Goal: Task Accomplishment & Management: Manage account settings

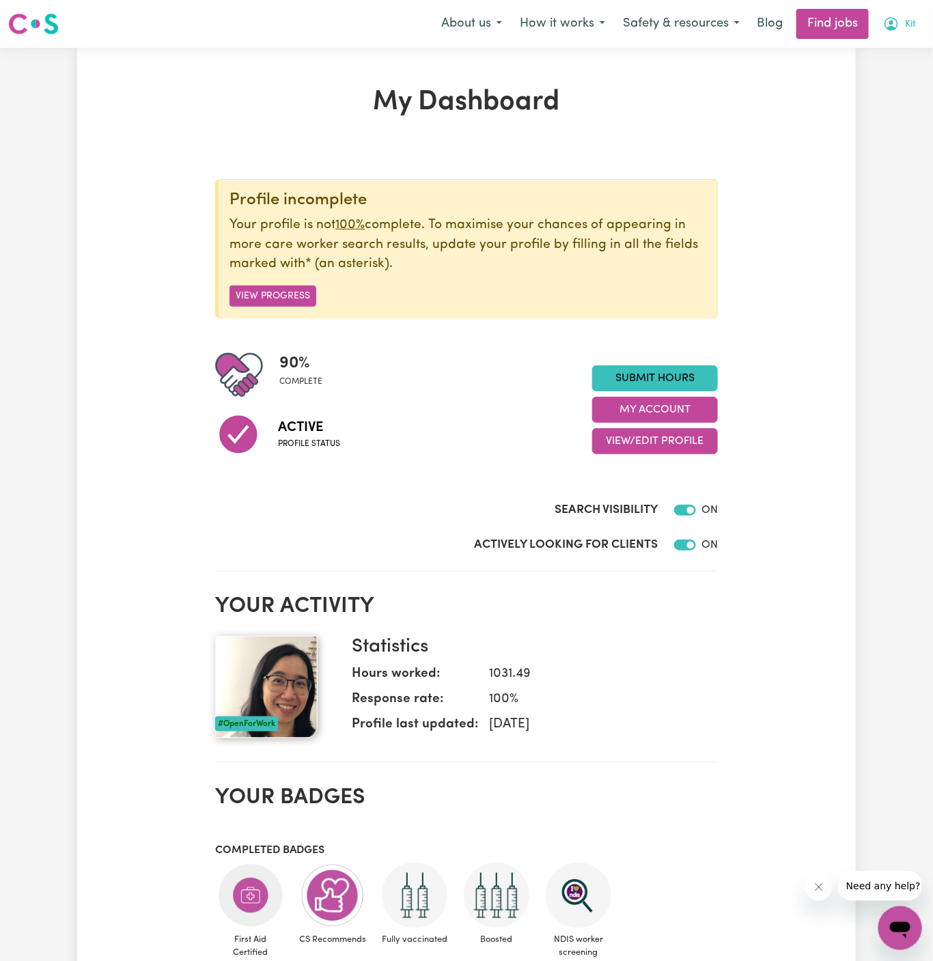
click at [912, 18] on span "Kit" at bounding box center [910, 24] width 11 height 15
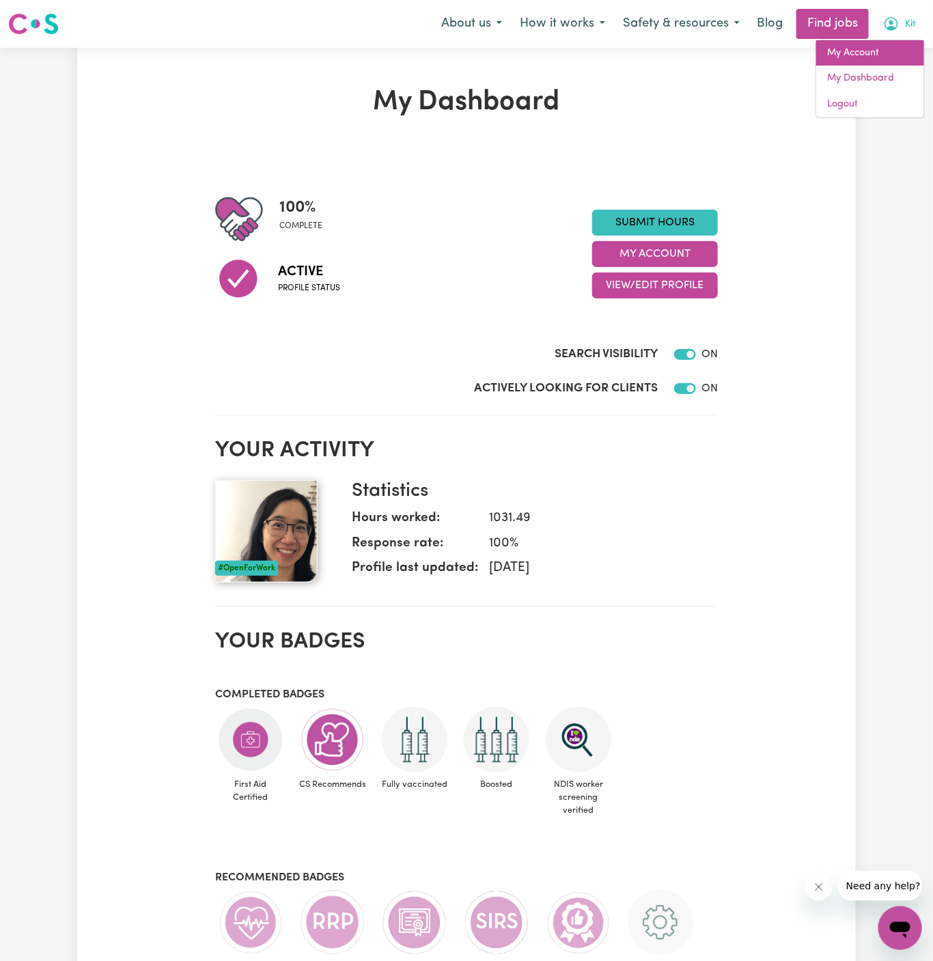
click at [889, 51] on link "My Account" at bounding box center [870, 53] width 108 height 26
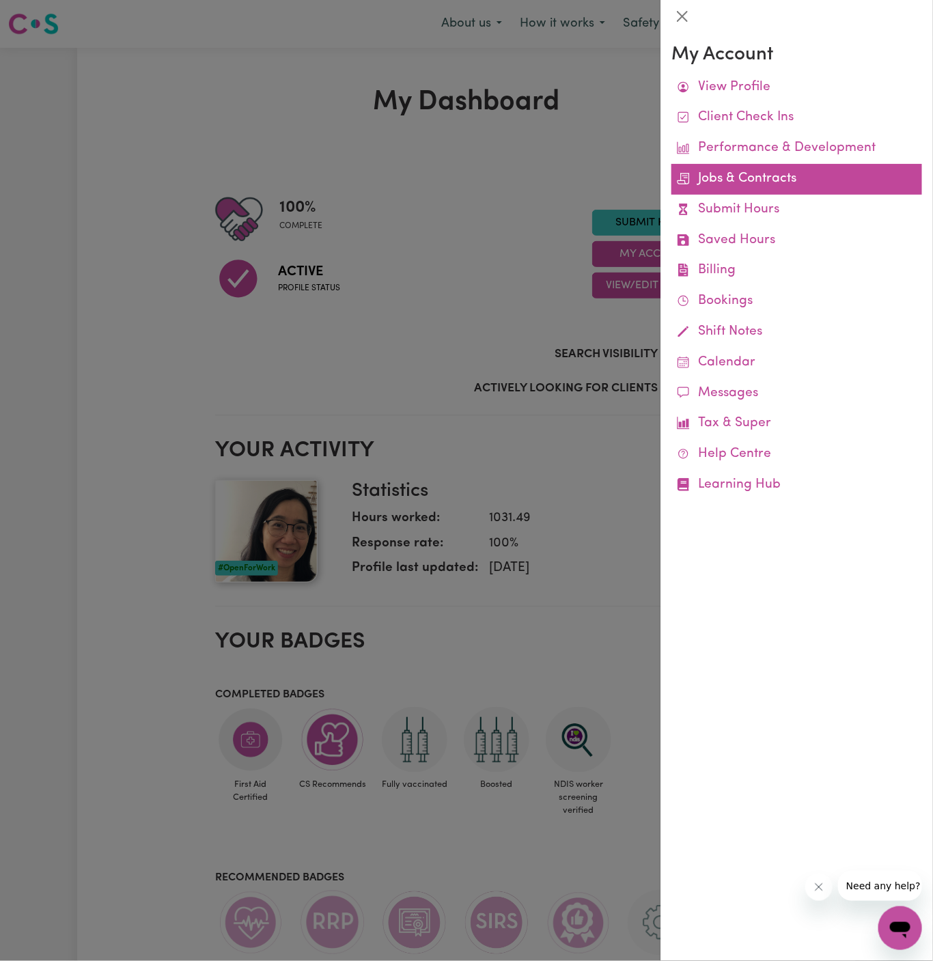
click at [758, 178] on link "Jobs & Contracts" at bounding box center [796, 179] width 251 height 31
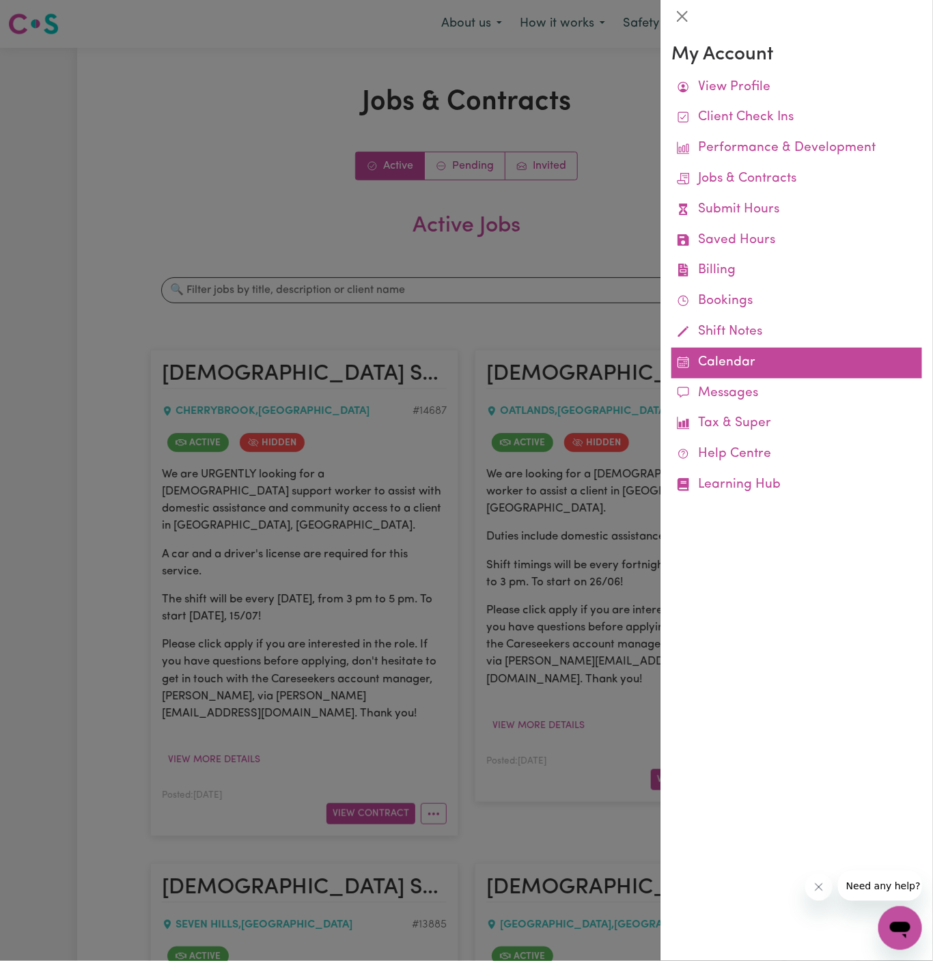
click at [716, 358] on link "Calendar" at bounding box center [796, 363] width 251 height 31
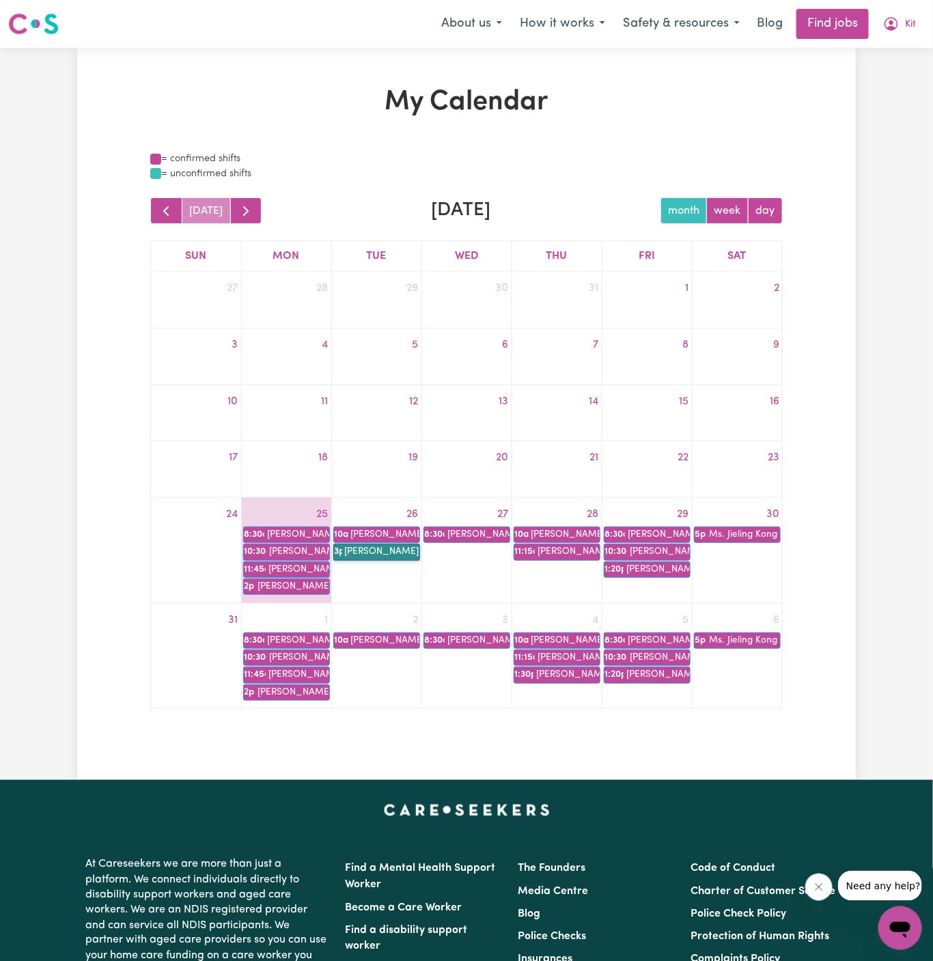
click at [400, 553] on link "3p [PERSON_NAME] Hands of Care" at bounding box center [376, 552] width 87 height 16
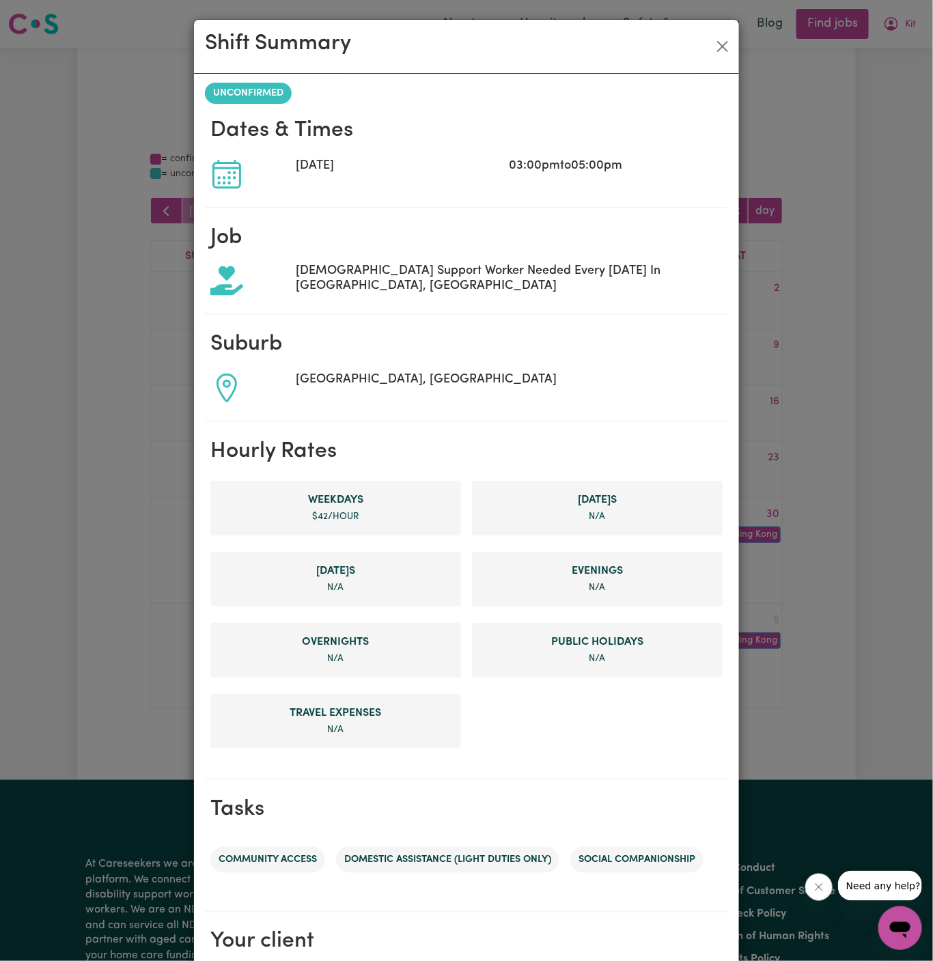
click at [784, 145] on div "Shift Summary UNCONFIRMED Dates & Times [DATE] 03:00pm to 05:00pm Job [DEMOGRAP…" at bounding box center [466, 480] width 933 height 961
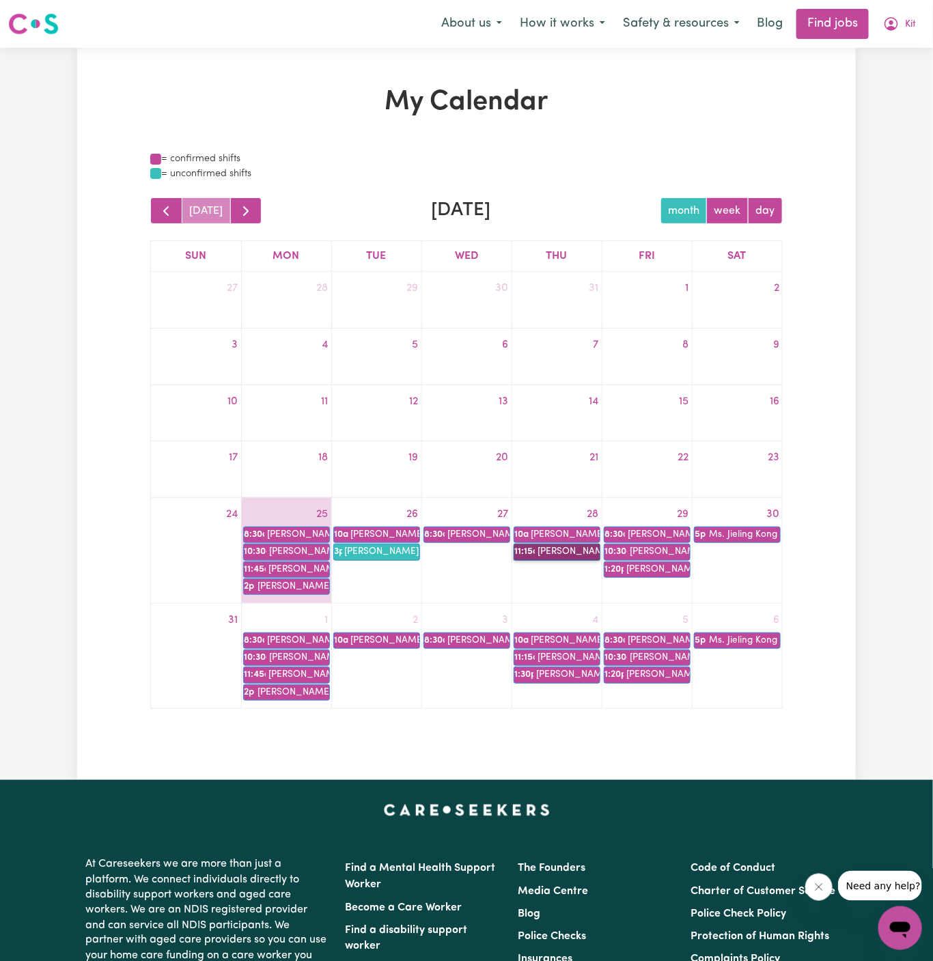
click at [577, 551] on link "11:15a [PERSON_NAME]" at bounding box center [557, 552] width 87 height 16
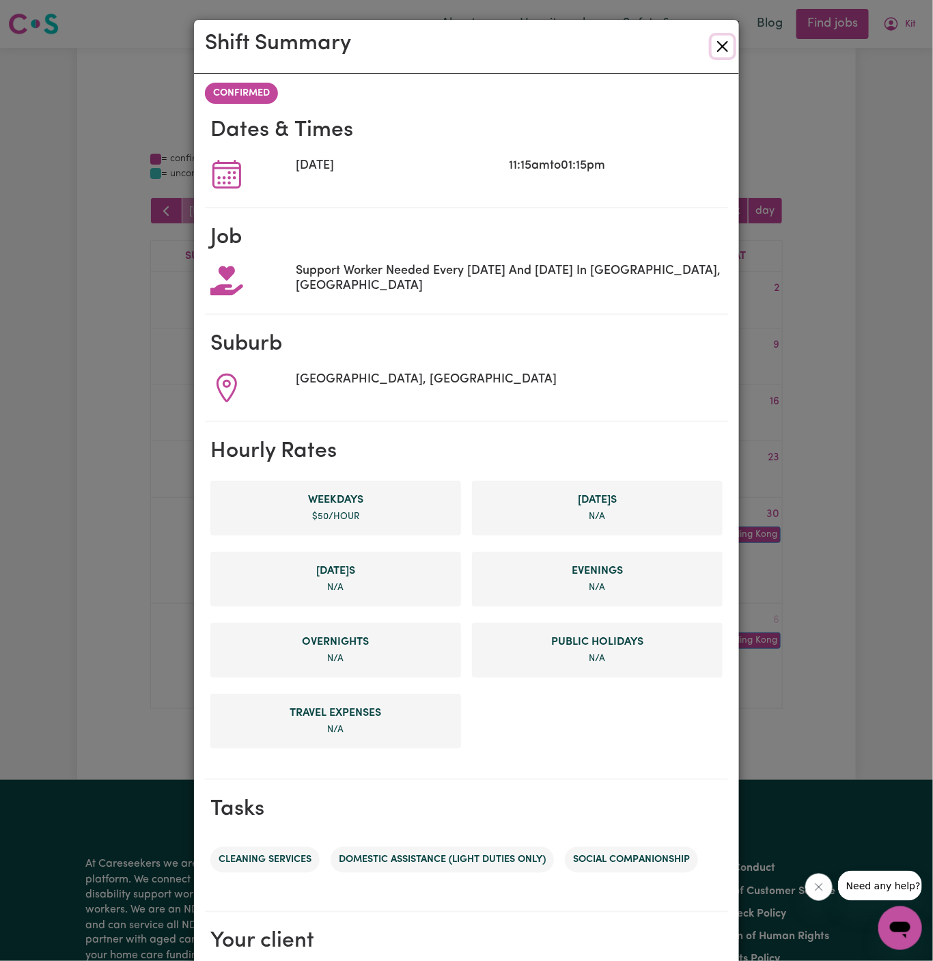
click at [725, 47] on button "Close" at bounding box center [723, 47] width 22 height 22
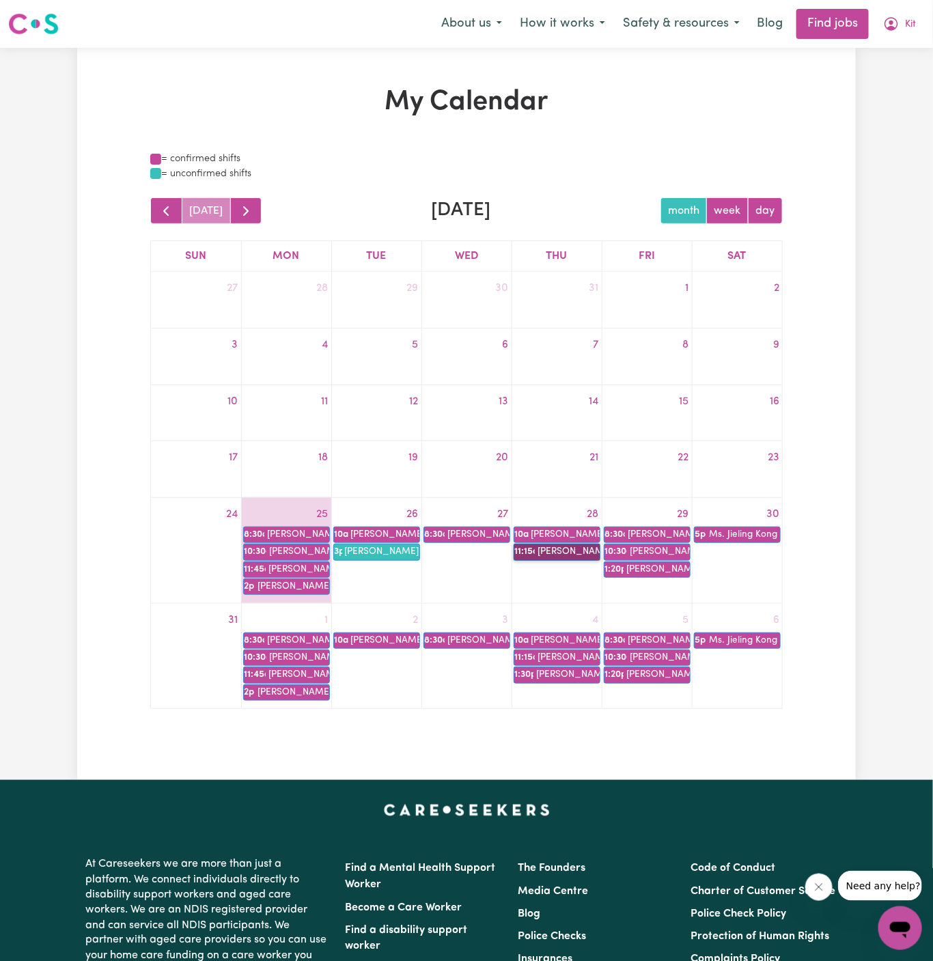
click at [576, 558] on link "11:15a [PERSON_NAME]" at bounding box center [557, 552] width 87 height 16
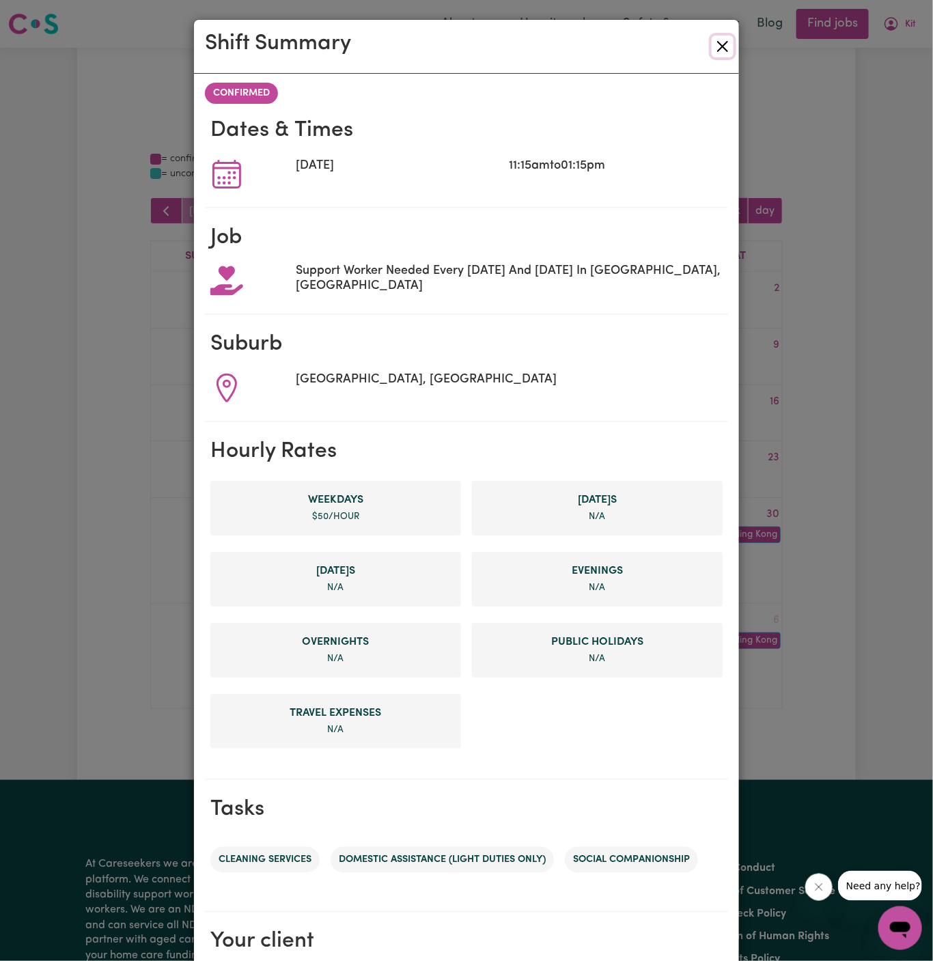
click at [721, 52] on button "Close" at bounding box center [723, 47] width 22 height 22
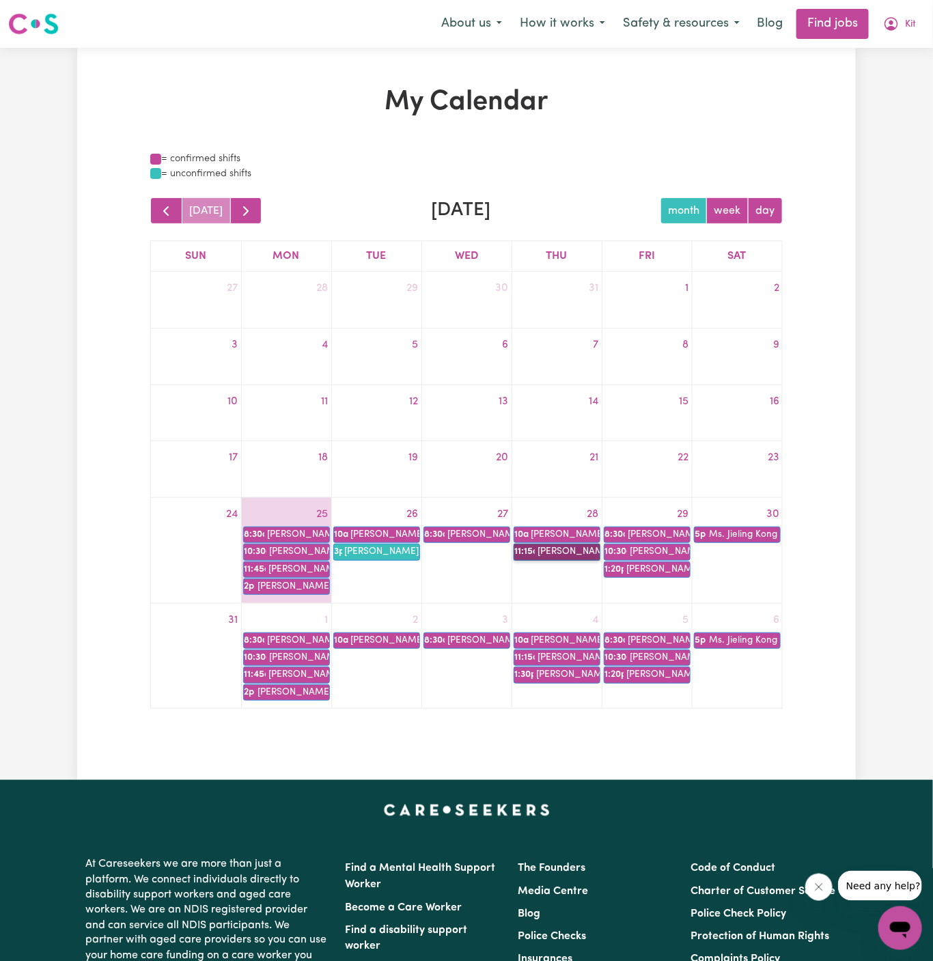
click at [555, 551] on link "11:15a [PERSON_NAME]" at bounding box center [557, 552] width 87 height 16
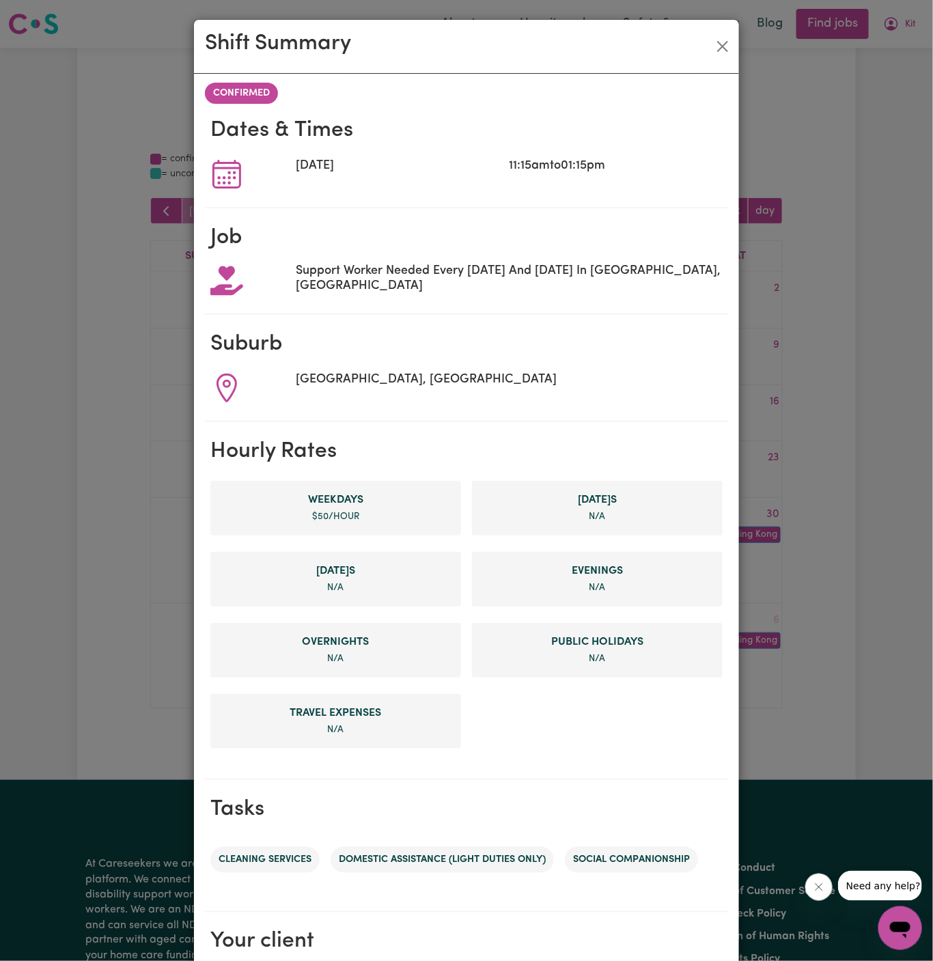
scroll to position [159, 0]
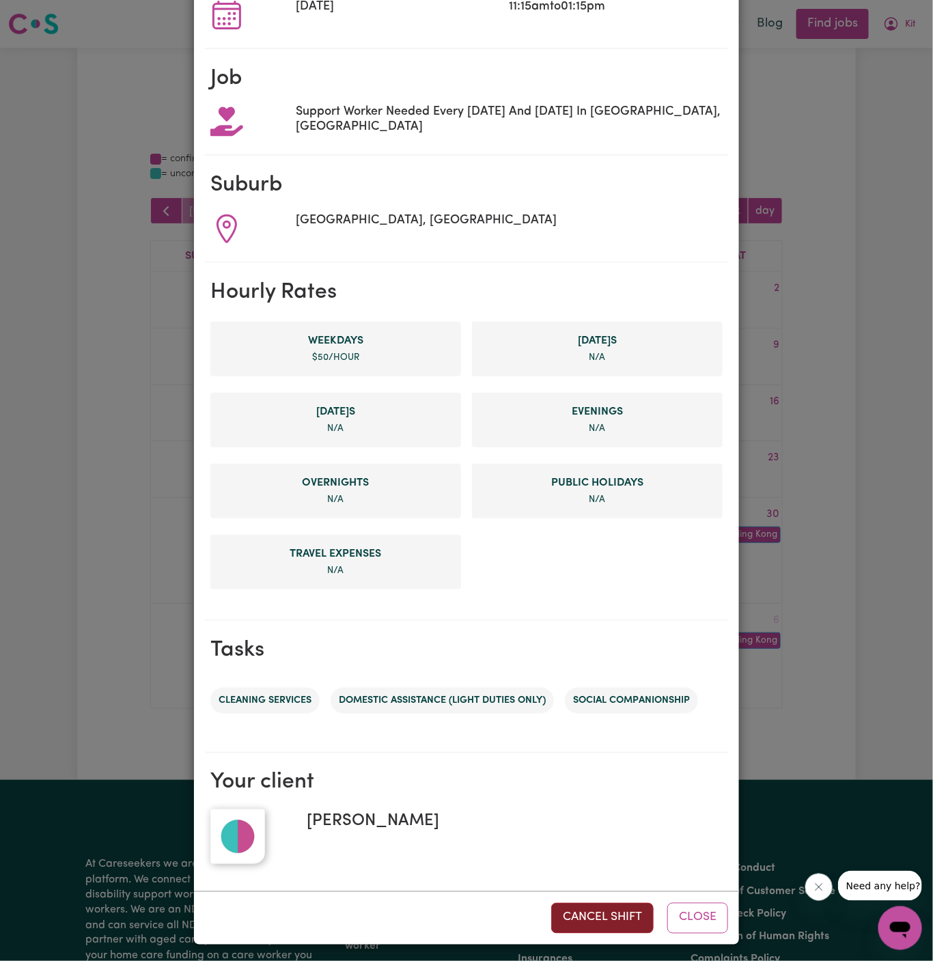
click at [607, 910] on button "Cancel Shift" at bounding box center [602, 918] width 102 height 30
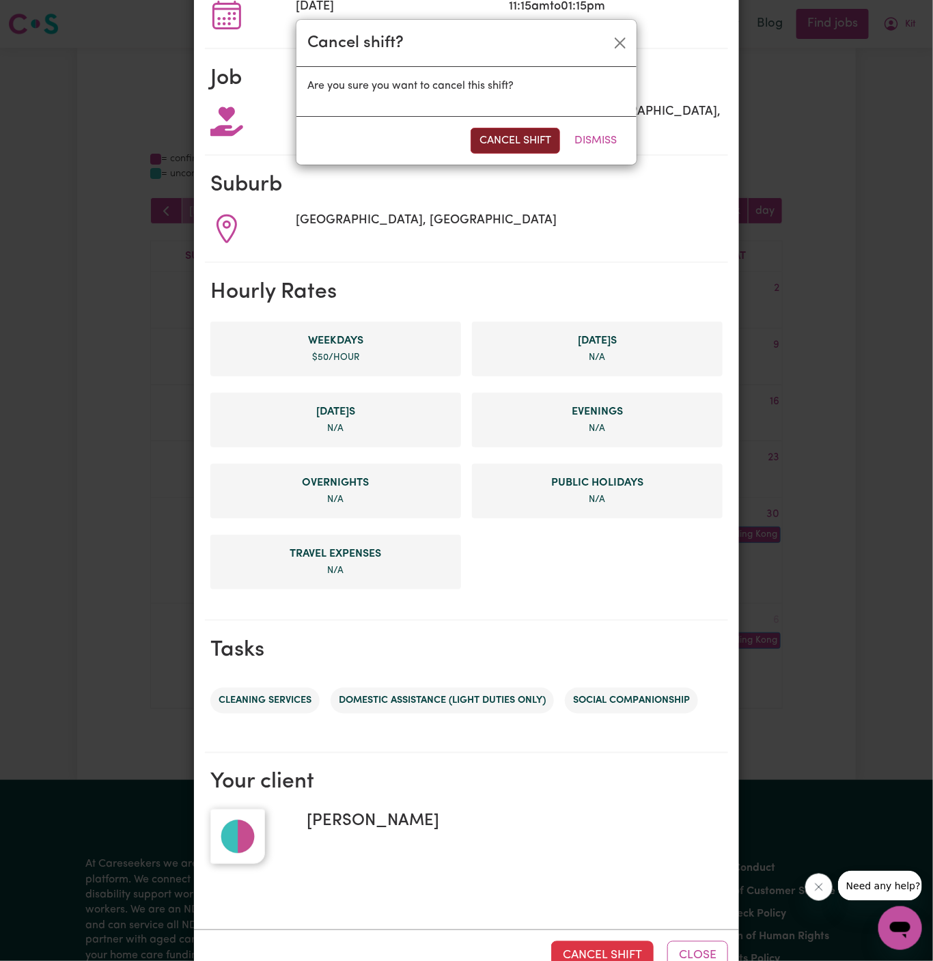
click at [540, 149] on button "Cancel Shift" at bounding box center [515, 141] width 89 height 26
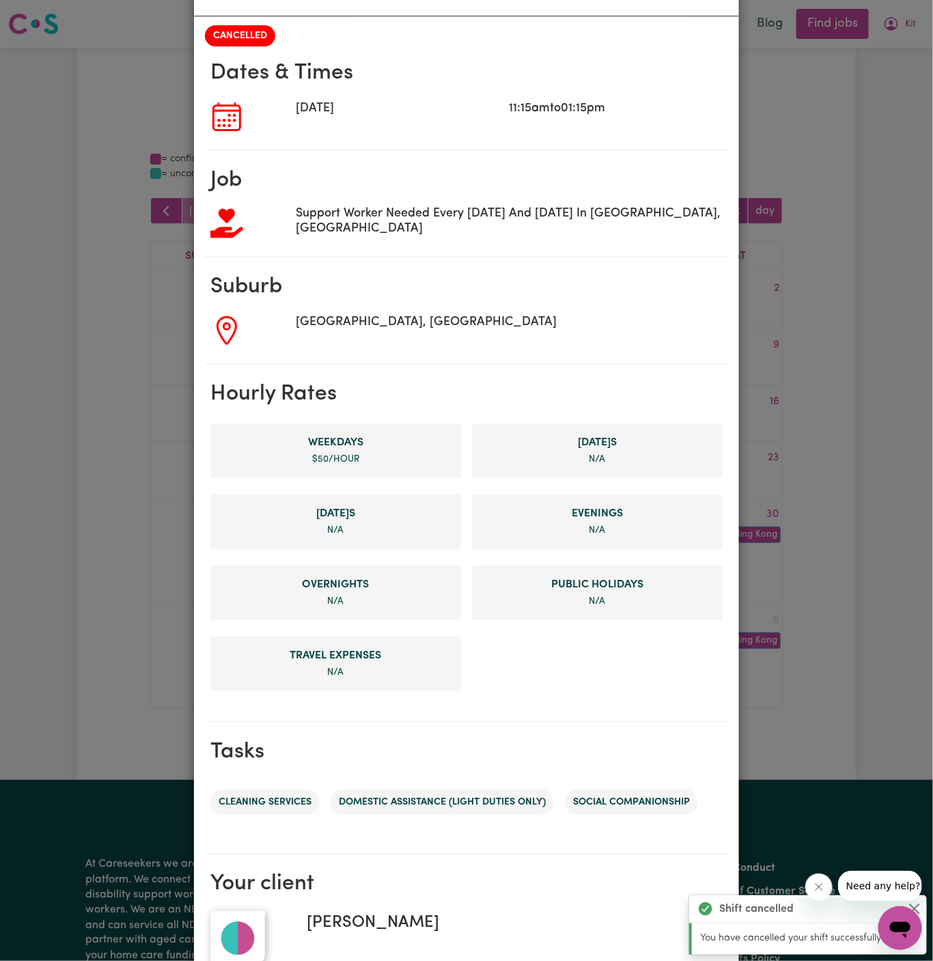
scroll to position [0, 0]
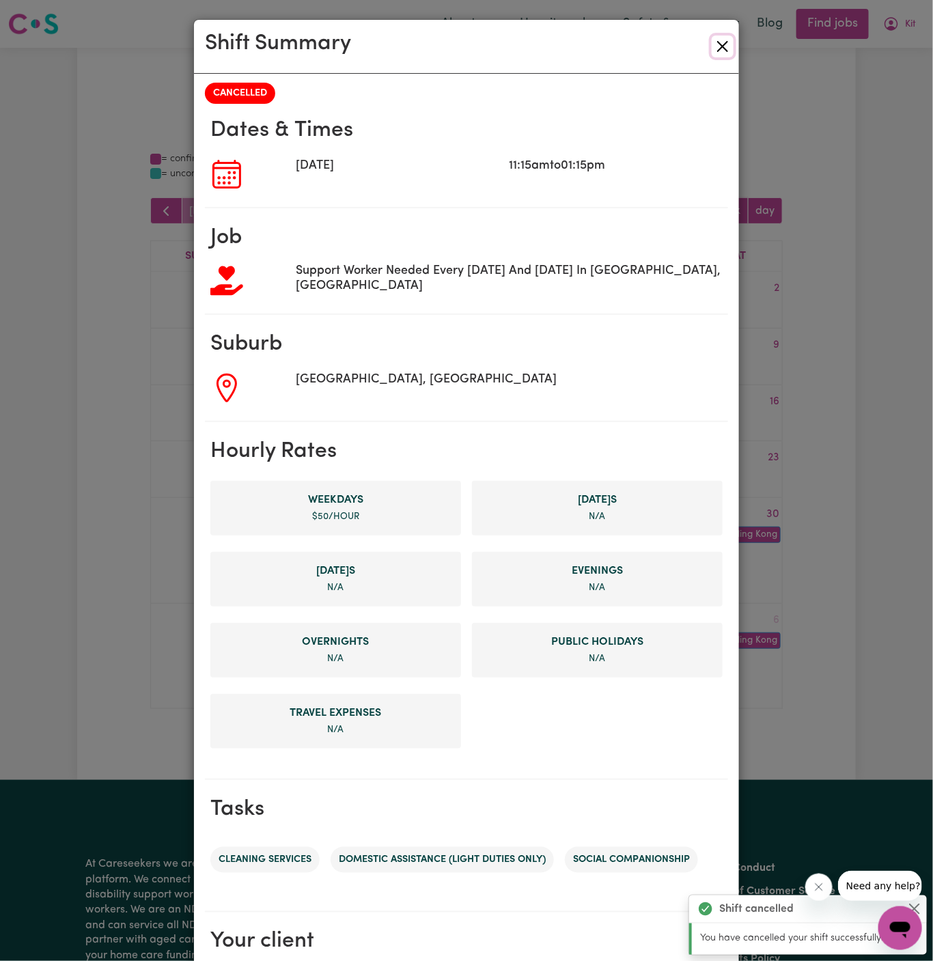
click at [721, 52] on button "Close" at bounding box center [723, 47] width 22 height 22
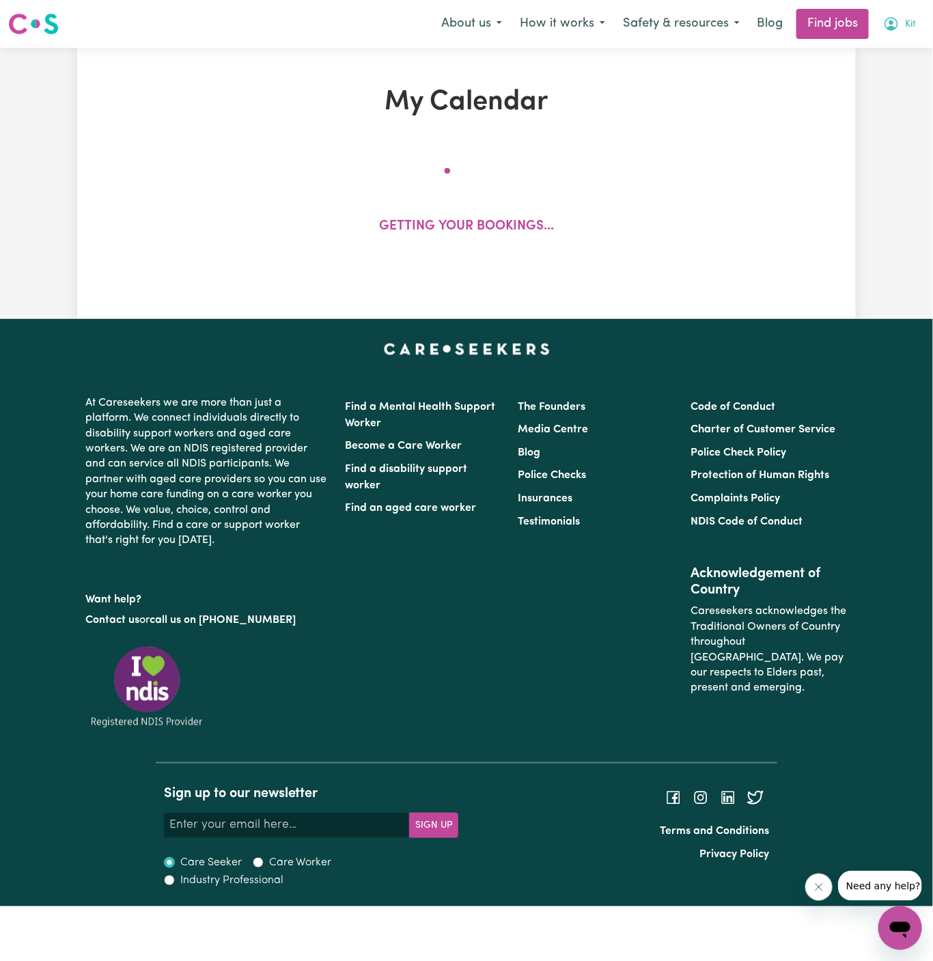
click at [913, 17] on button "Kit" at bounding box center [899, 24] width 51 height 29
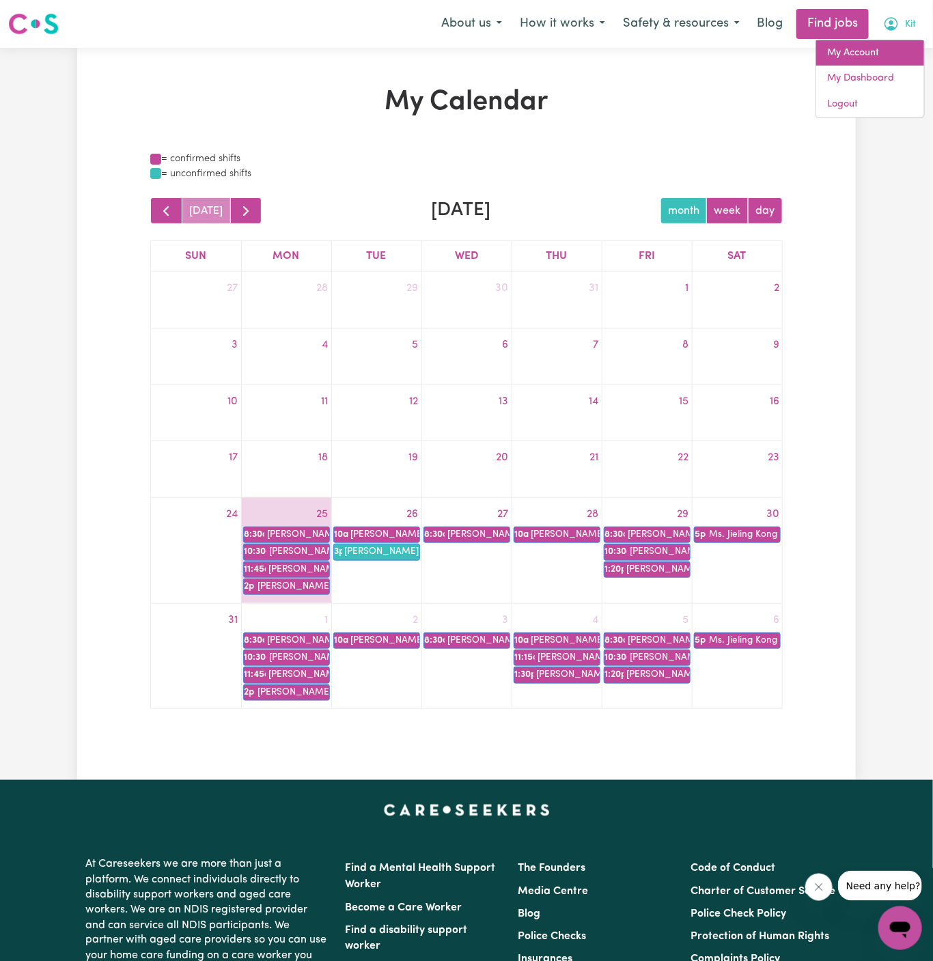
click at [870, 54] on link "My Account" at bounding box center [870, 53] width 108 height 26
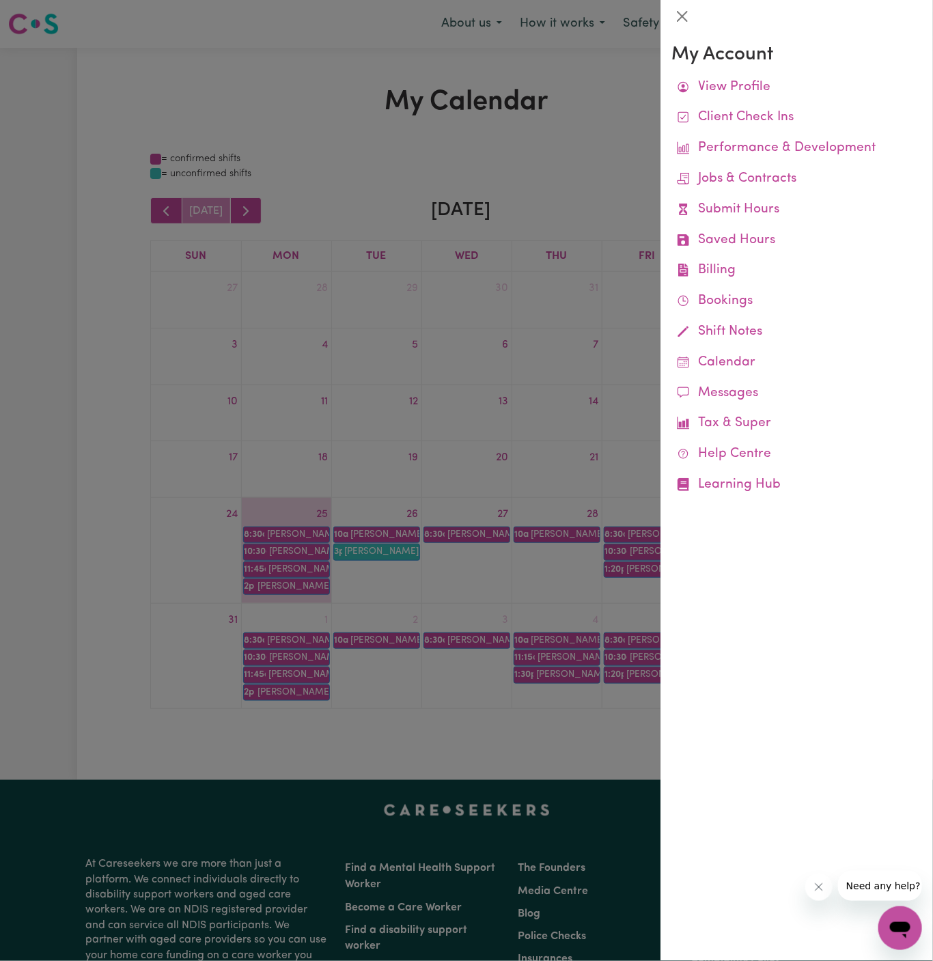
click at [641, 171] on div at bounding box center [466, 480] width 933 height 961
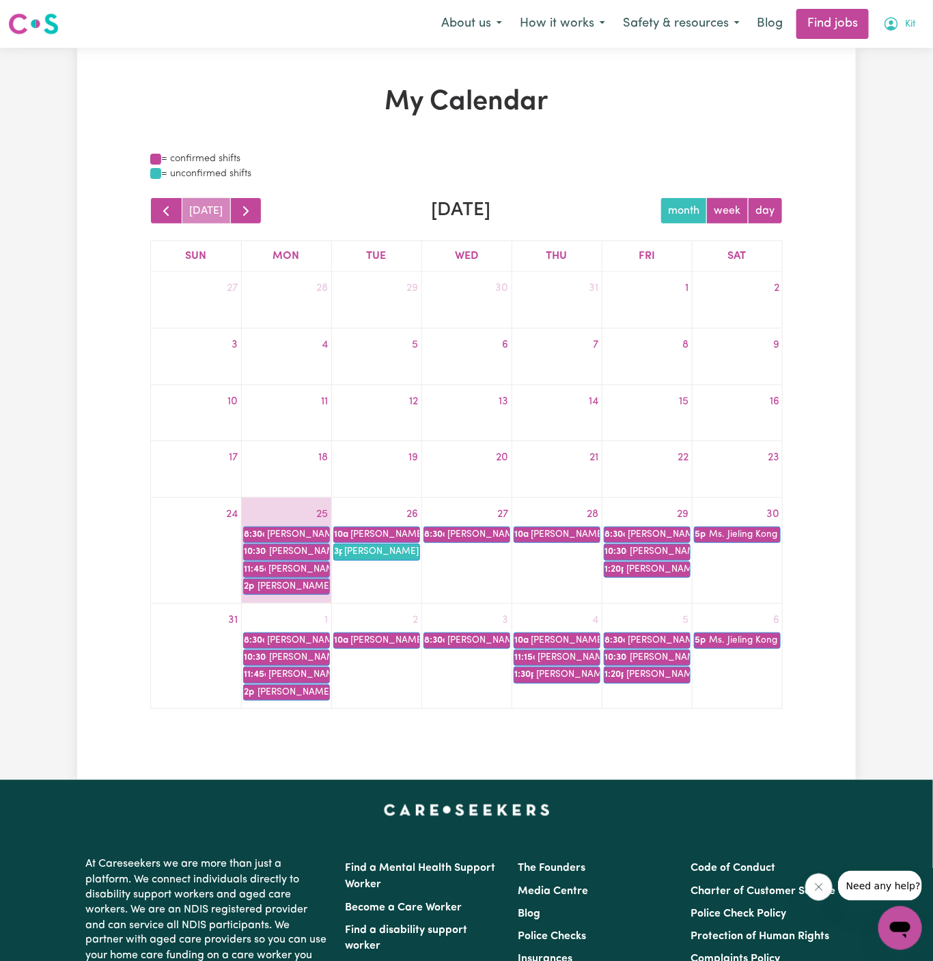
click at [910, 16] on button "Kit" at bounding box center [899, 24] width 51 height 29
click at [894, 57] on link "My Account" at bounding box center [870, 53] width 108 height 26
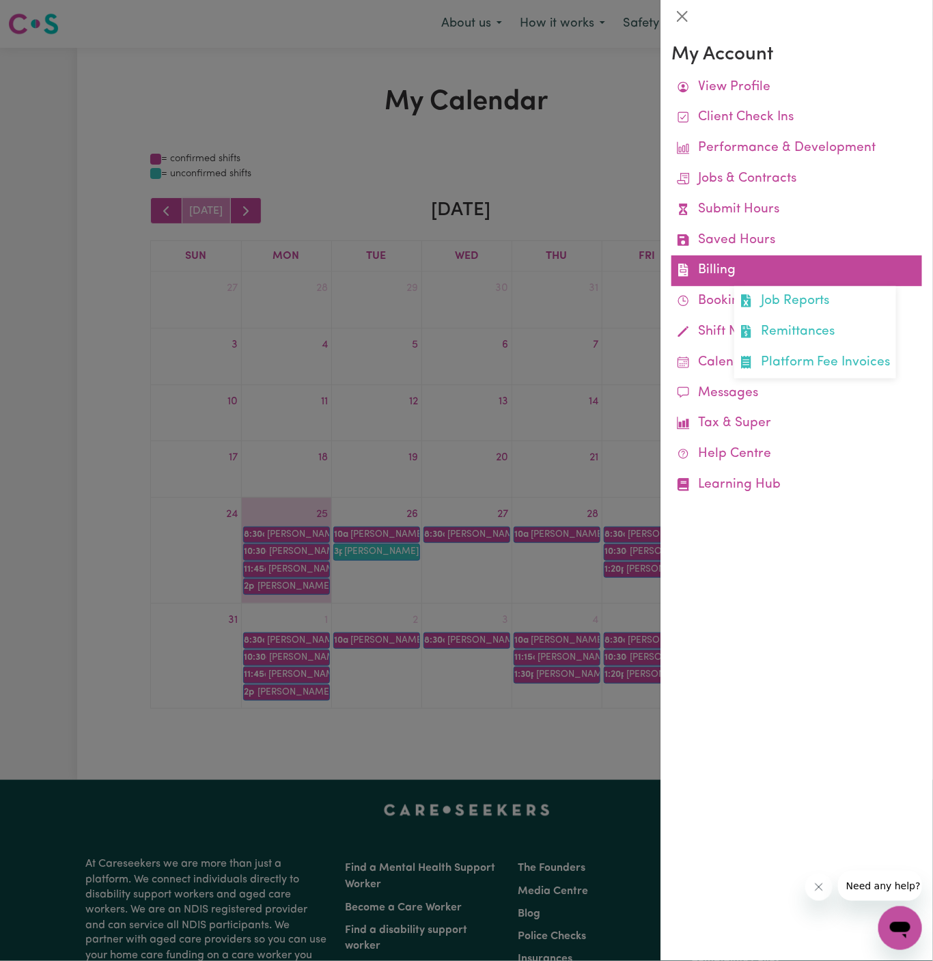
click at [720, 262] on link "Billing Job Reports Remittances Platform Fee Invoices" at bounding box center [796, 270] width 251 height 31
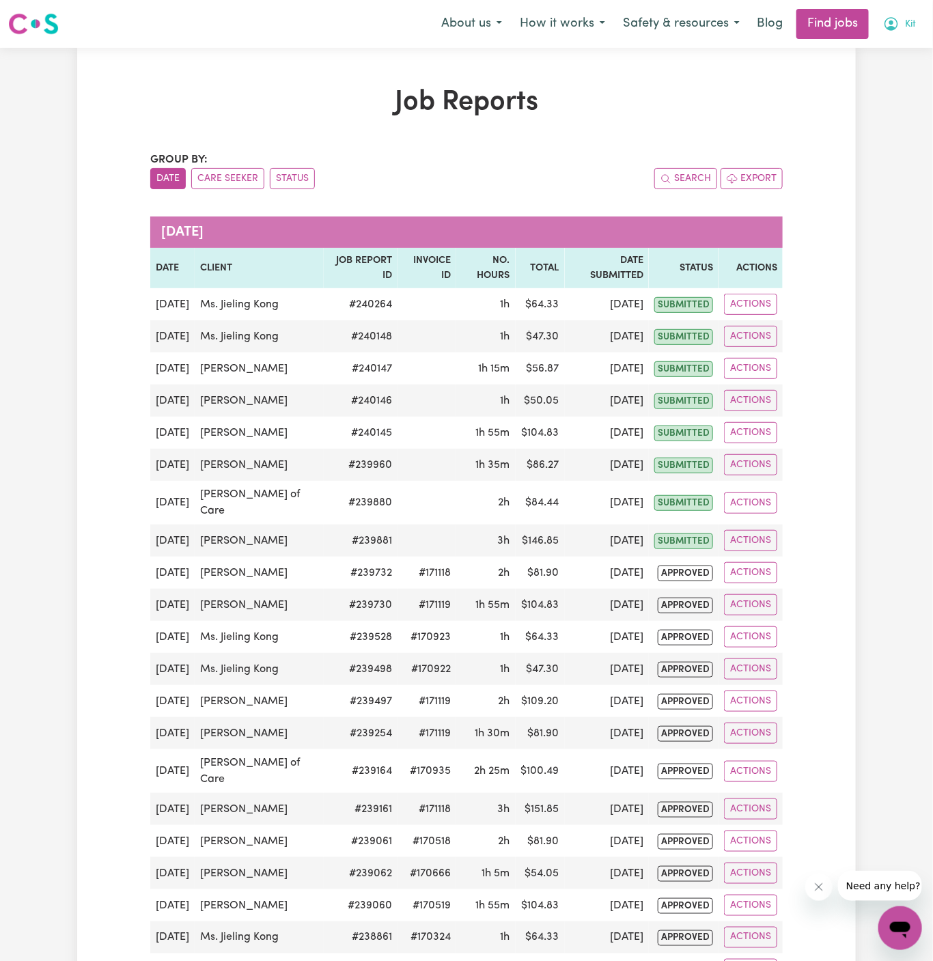
click at [910, 25] on span "Kit" at bounding box center [910, 24] width 11 height 15
click at [909, 51] on link "My Account" at bounding box center [870, 53] width 108 height 26
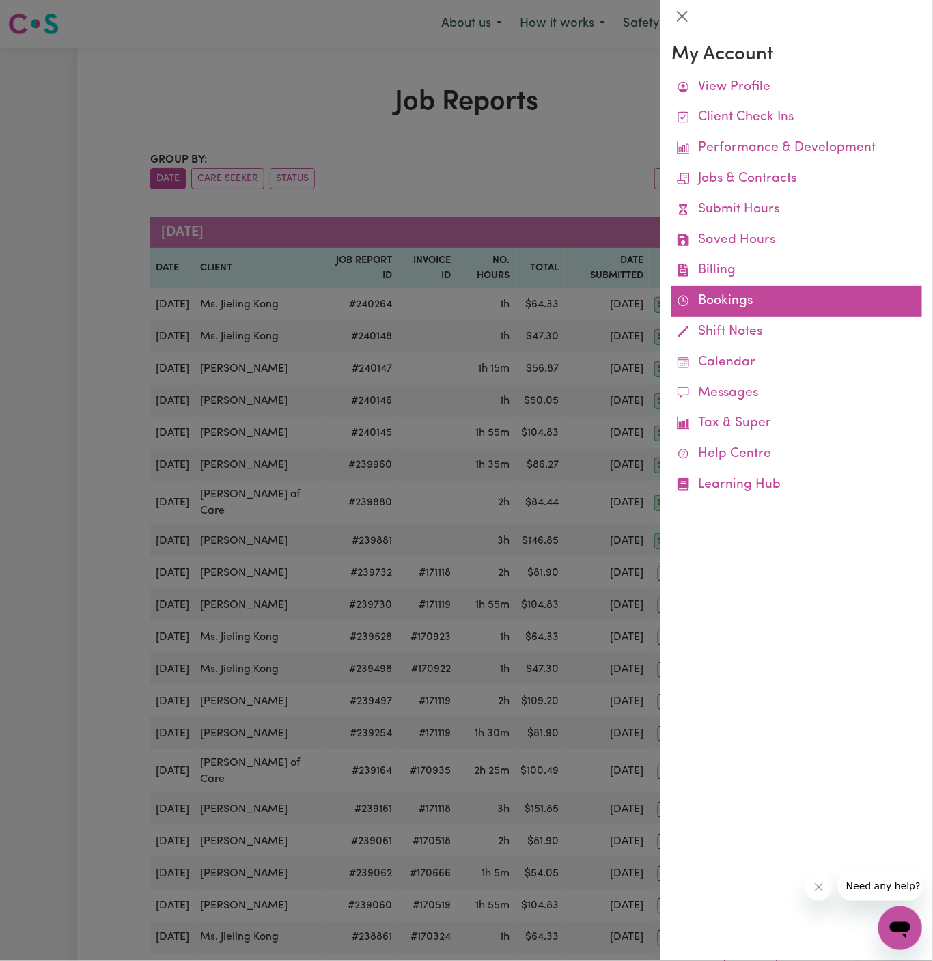
click at [726, 305] on link "Bookings" at bounding box center [796, 301] width 251 height 31
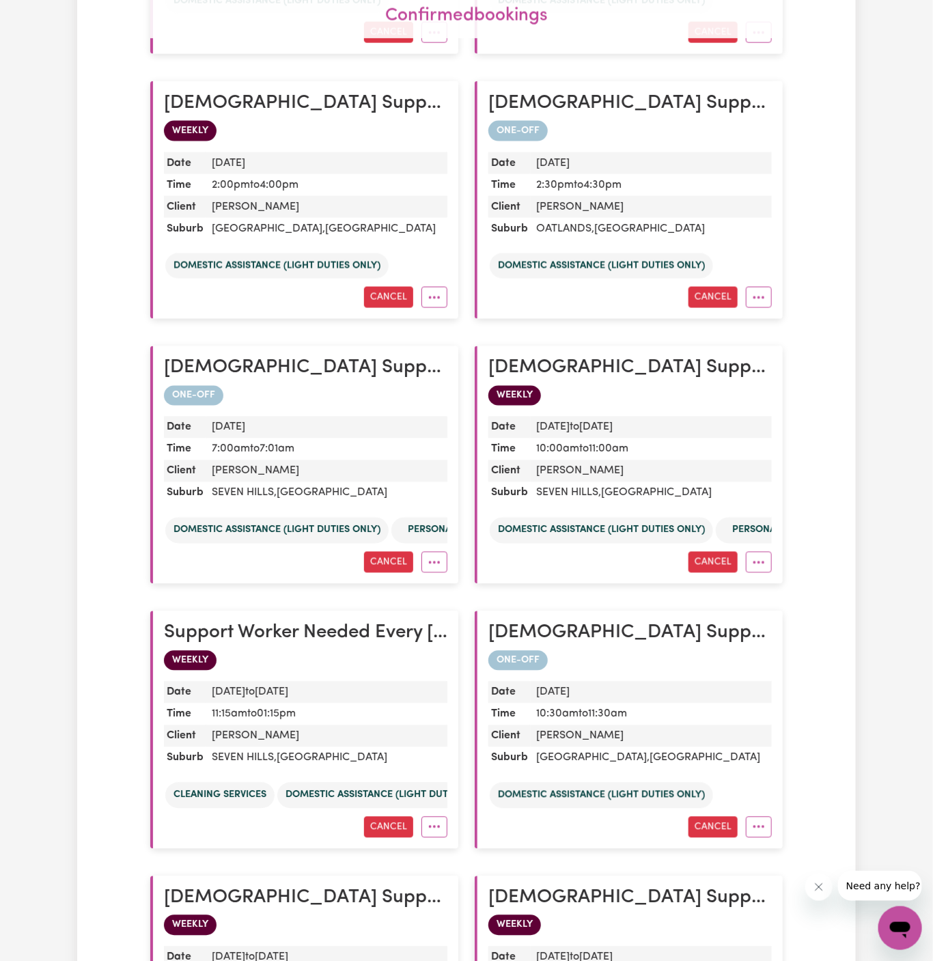
scroll to position [1097, 0]
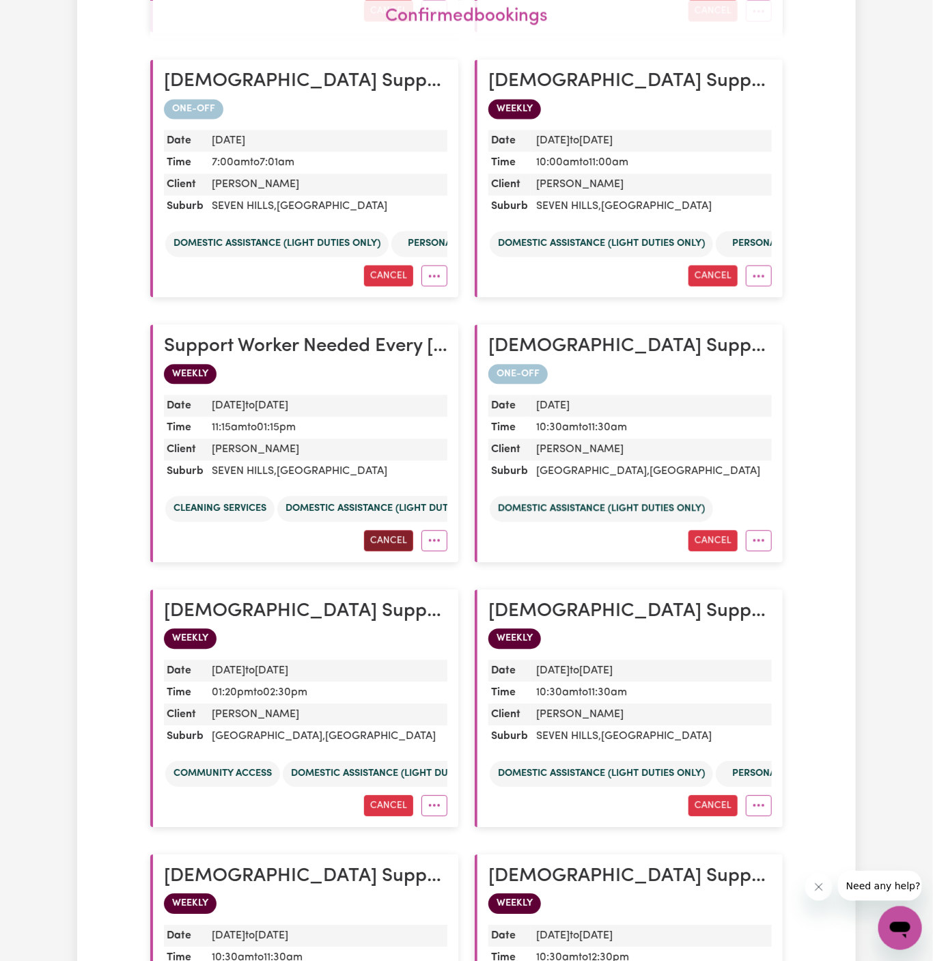
click at [404, 536] on button "Cancel" at bounding box center [388, 540] width 49 height 21
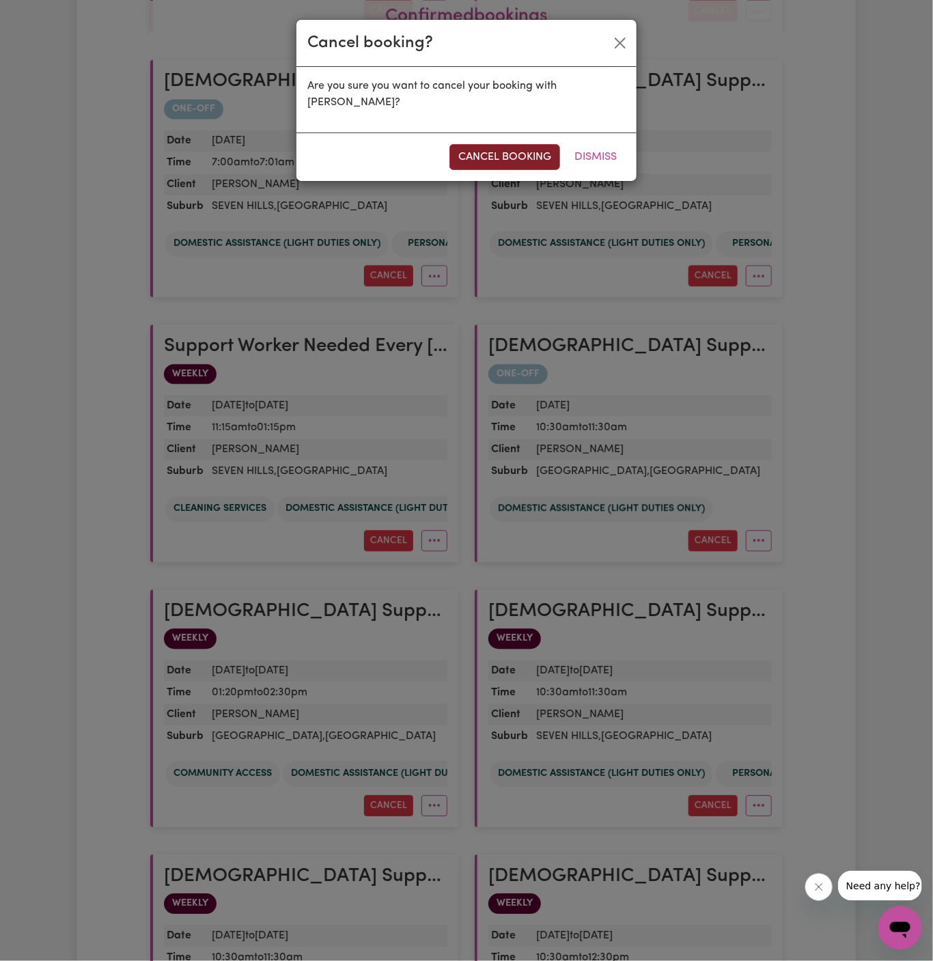
click at [527, 151] on button "cancel booking" at bounding box center [504, 157] width 111 height 26
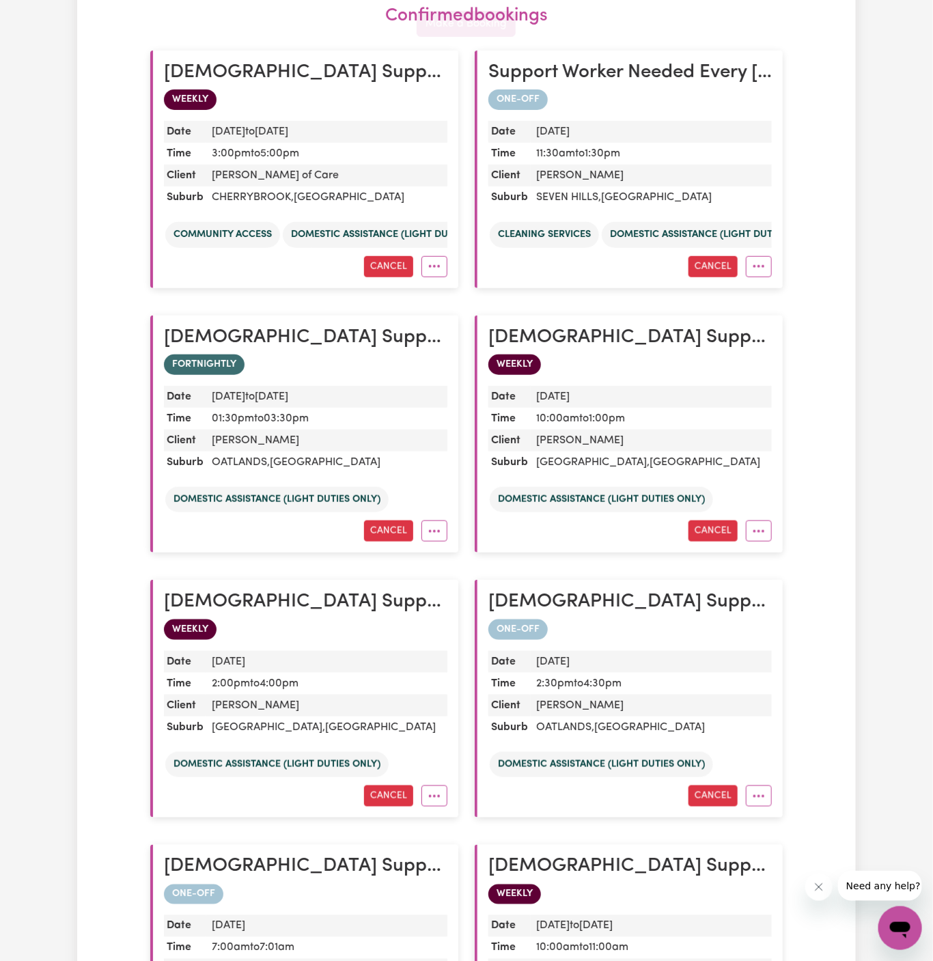
scroll to position [0, 0]
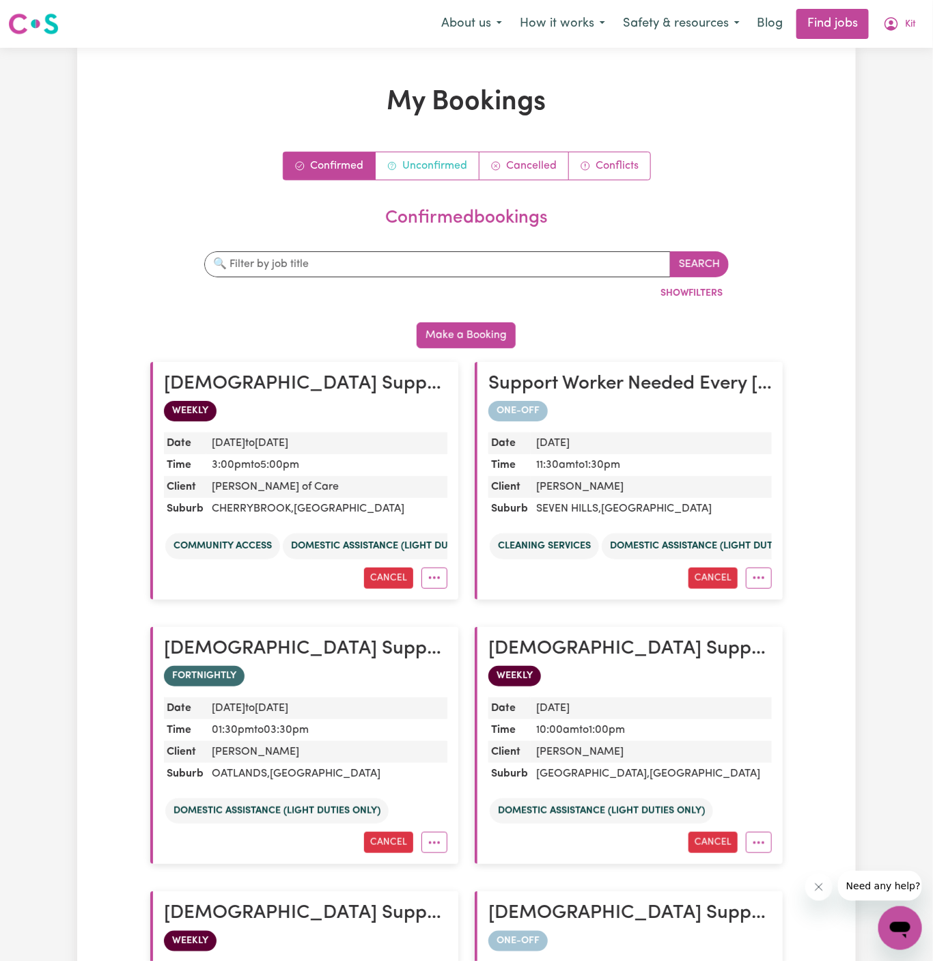
click at [418, 168] on link "Unconfirmed" at bounding box center [428, 165] width 104 height 27
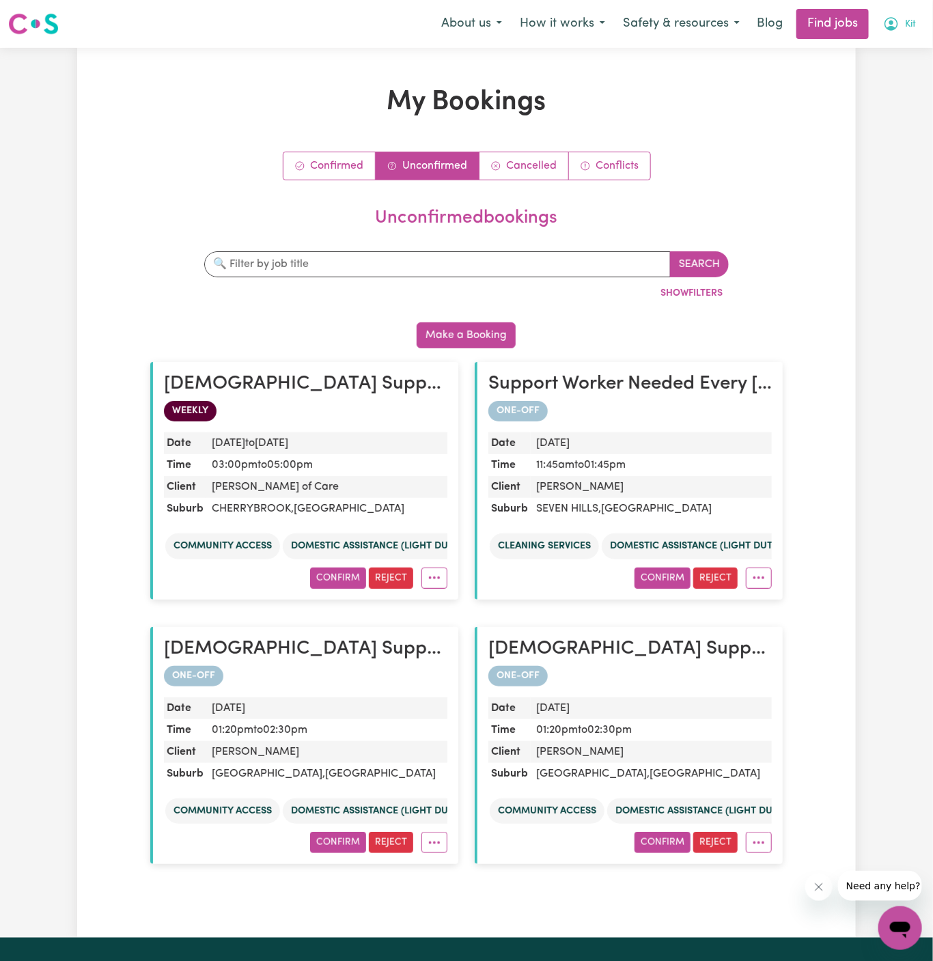
click at [913, 31] on span "Kit" at bounding box center [910, 24] width 11 height 15
click at [892, 55] on link "My Account" at bounding box center [870, 53] width 108 height 26
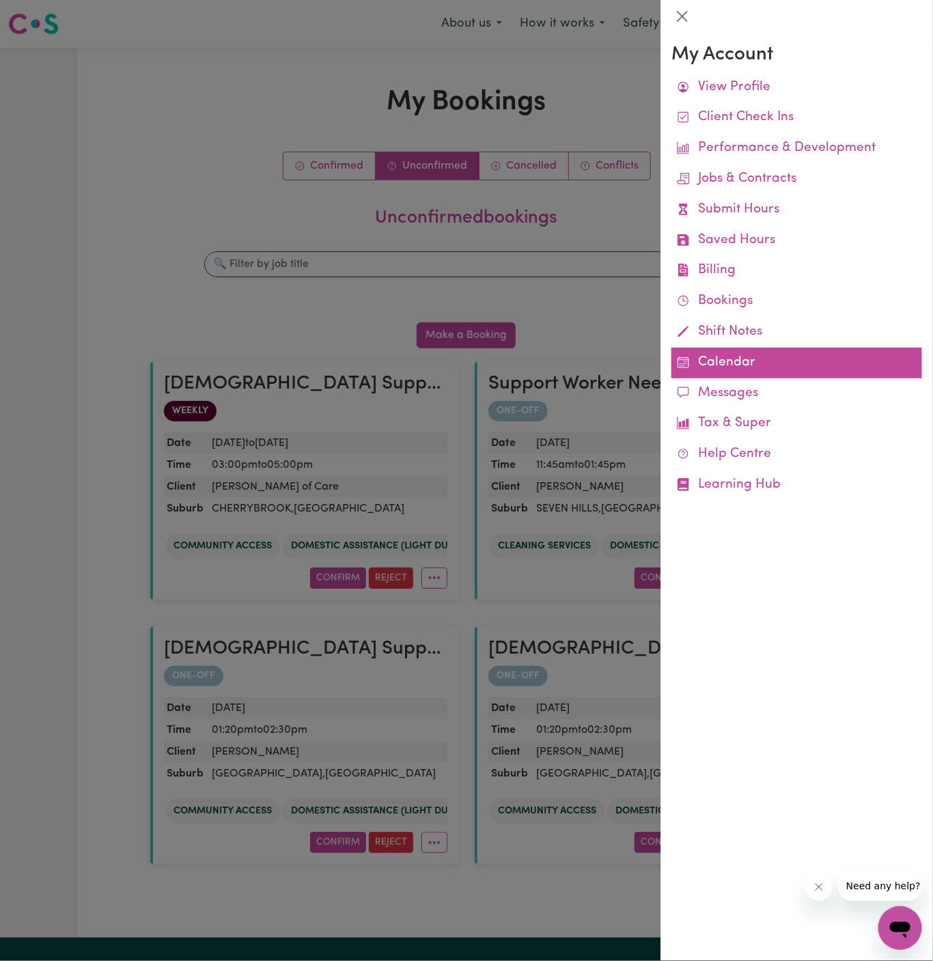
click at [716, 352] on link "Calendar" at bounding box center [796, 363] width 251 height 31
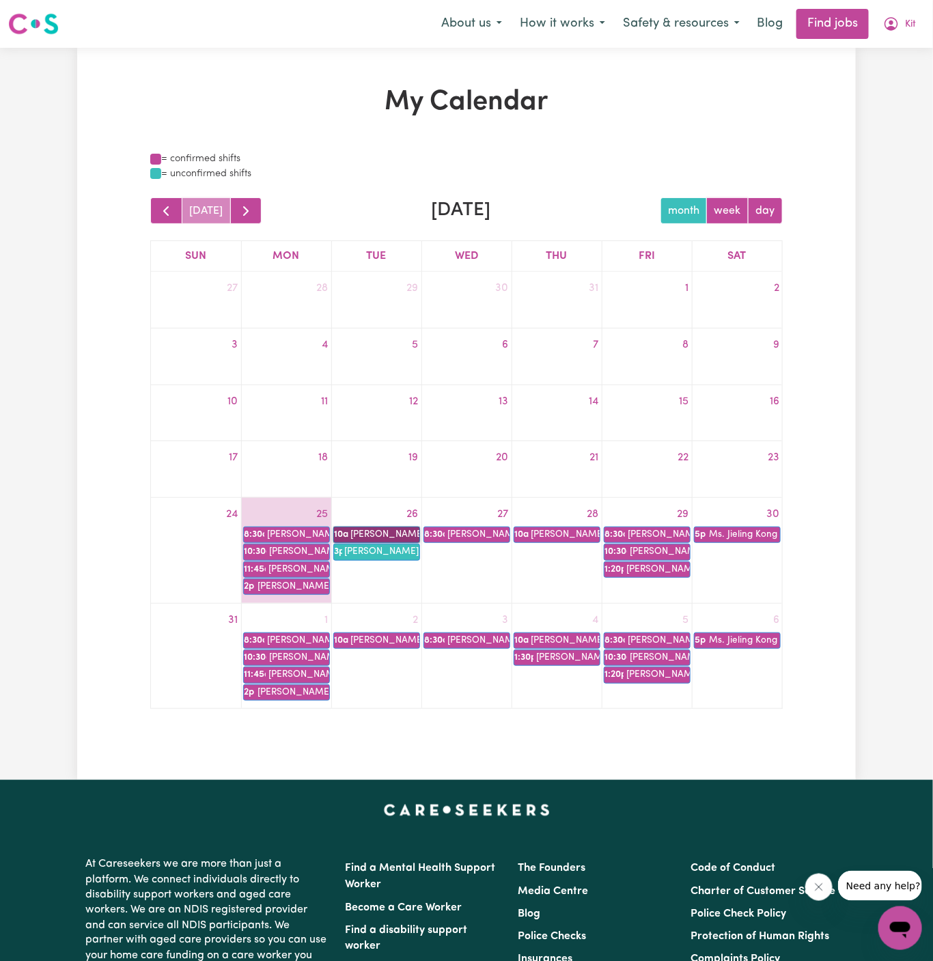
click at [395, 530] on link "10a [PERSON_NAME]" at bounding box center [376, 535] width 87 height 16
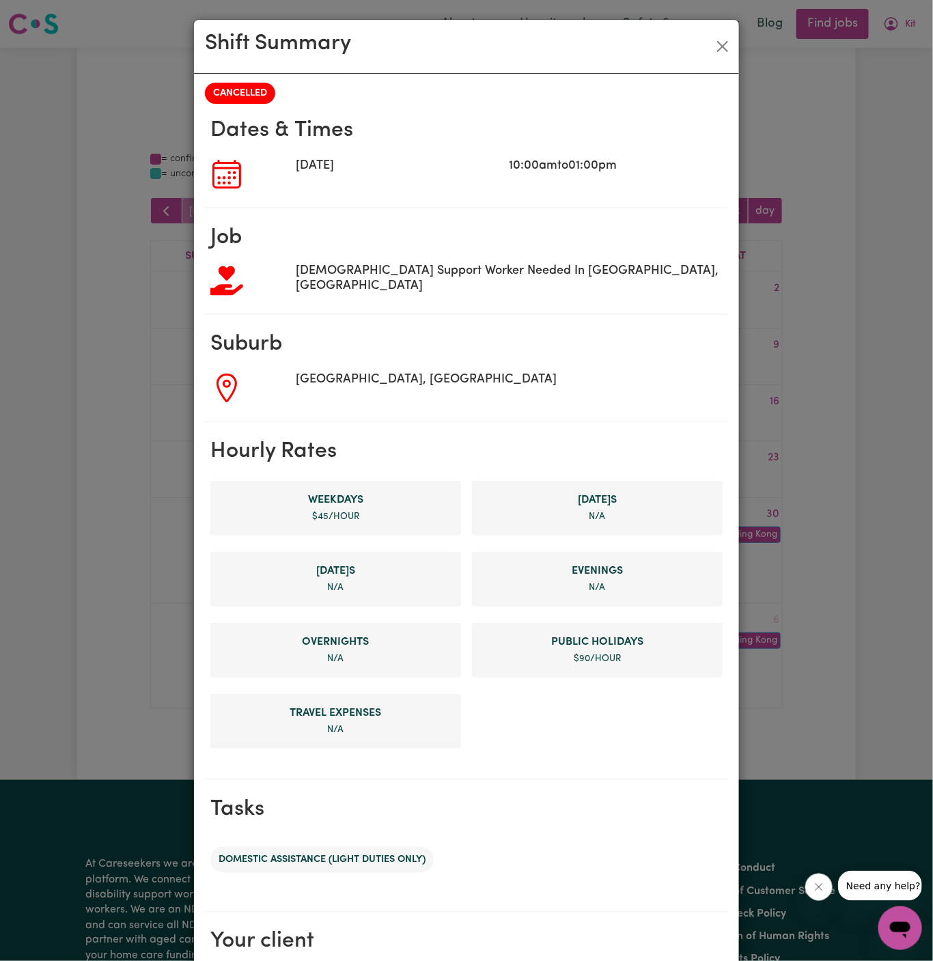
click at [841, 424] on div "Shift Summary CANCELLED Dates & Times [DATE] 10:00am to 01:00pm Job [DEMOGRAPHI…" at bounding box center [466, 480] width 933 height 961
